Goal: Navigation & Orientation: Find specific page/section

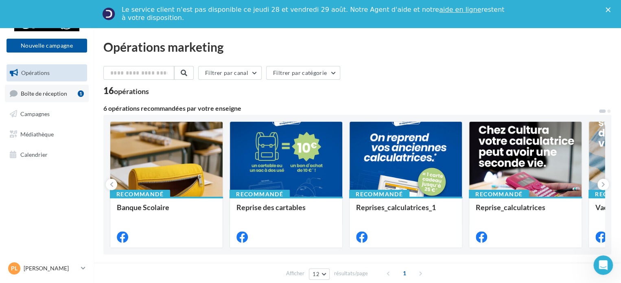
click at [49, 92] on span "Boîte de réception" at bounding box center [44, 93] width 46 height 7
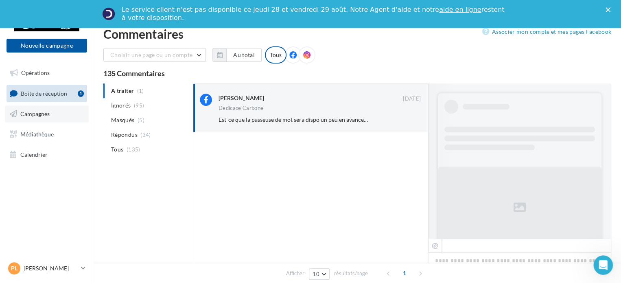
click at [50, 112] on link "Campagnes" at bounding box center [47, 113] width 84 height 17
